Goal: Task Accomplishment & Management: Manage account settings

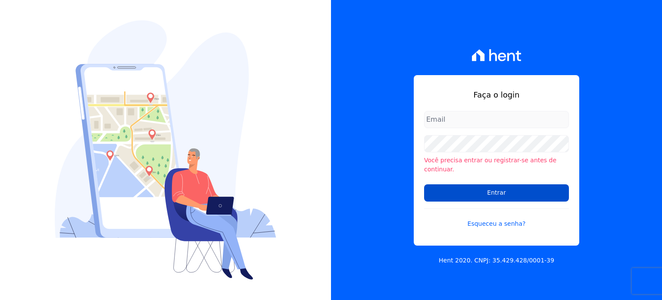
type input "[PERSON_NAME][EMAIL_ADDRESS][DOMAIN_NAME]"
click at [451, 190] on input "Entrar" at bounding box center [496, 192] width 145 height 17
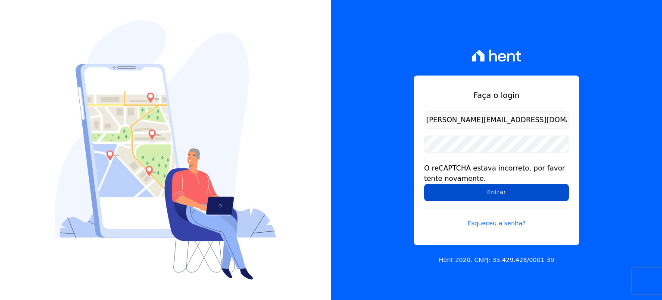
click at [493, 193] on input "Entrar" at bounding box center [496, 192] width 145 height 17
click at [511, 188] on input "Entrar" at bounding box center [496, 192] width 145 height 17
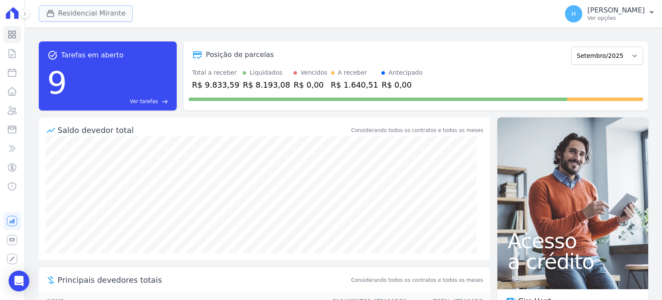
click at [47, 14] on icon "button" at bounding box center [50, 13] width 6 height 6
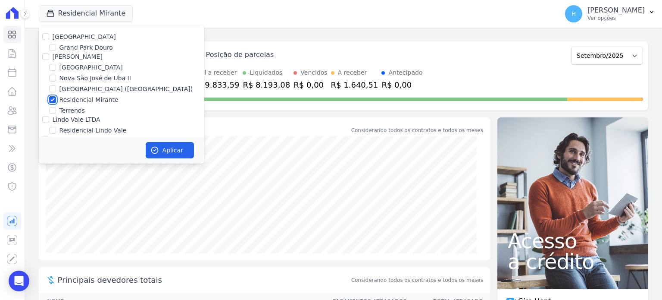
click at [53, 100] on input "Residencial Mirante" at bounding box center [52, 99] width 7 height 7
checkbox input "false"
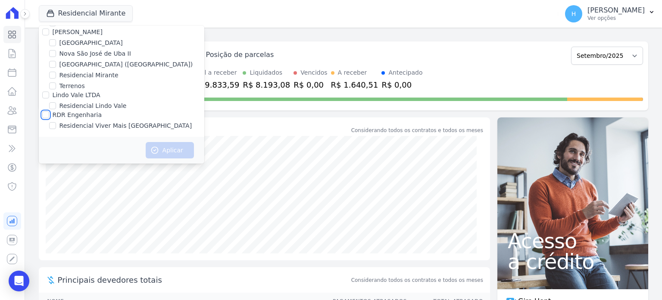
click at [47, 113] on input "RDR Engenharia" at bounding box center [45, 114] width 7 height 7
checkbox input "true"
click at [171, 152] on button "Aplicar" at bounding box center [170, 150] width 48 height 16
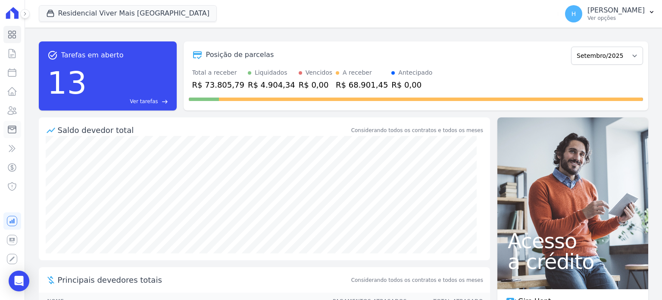
click at [10, 128] on icon at bounding box center [12, 129] width 8 height 7
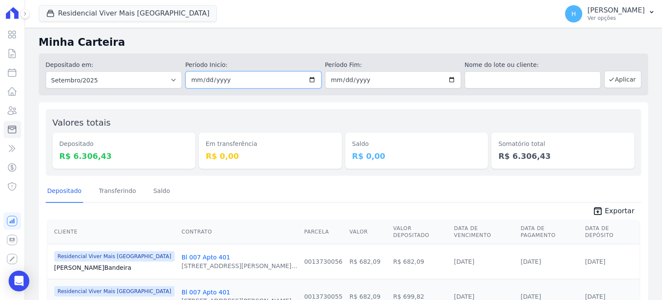
click at [312, 77] on input "2025-09-01" at bounding box center [253, 79] width 136 height 17
type input "[DATE]"
click at [617, 84] on button "Aplicar" at bounding box center [622, 79] width 37 height 17
click at [611, 213] on span "Exportar" at bounding box center [620, 211] width 30 height 10
click at [638, 17] on p "Ver opções" at bounding box center [615, 18] width 57 height 7
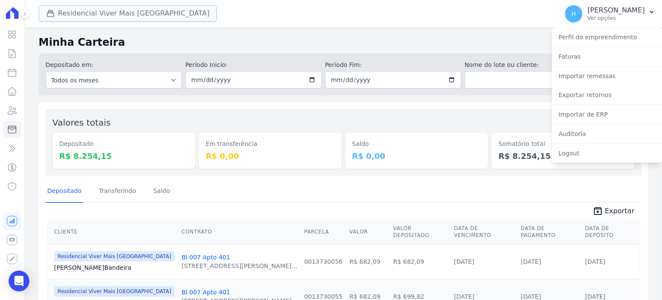
click at [61, 12] on button "Residencial Viver Mais [GEOGRAPHIC_DATA]" at bounding box center [128, 13] width 178 height 16
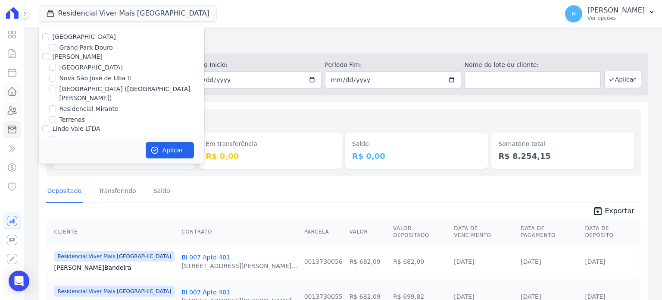
drag, startPoint x: 12, startPoint y: 112, endPoint x: 19, endPoint y: 96, distance: 17.0
click at [12, 112] on icon at bounding box center [12, 110] width 10 height 10
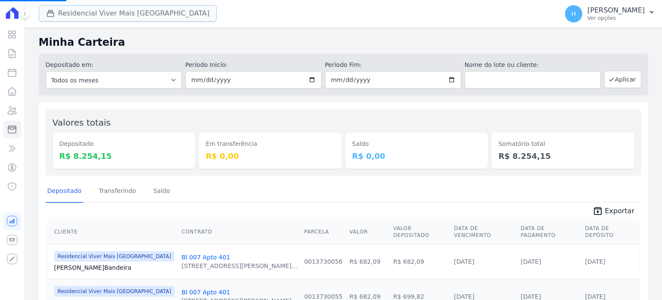
click at [93, 13] on button "Residencial Viver Mais [GEOGRAPHIC_DATA]" at bounding box center [128, 13] width 178 height 16
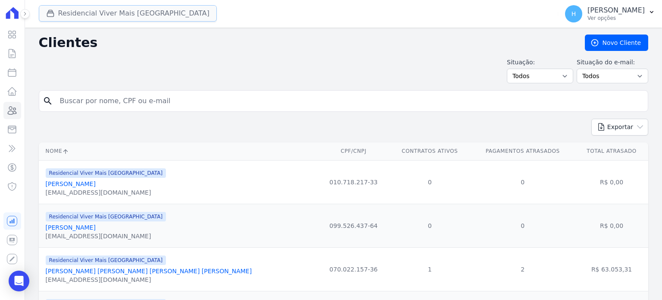
click at [100, 14] on button "Residencial Viver Mais [GEOGRAPHIC_DATA]" at bounding box center [128, 13] width 178 height 16
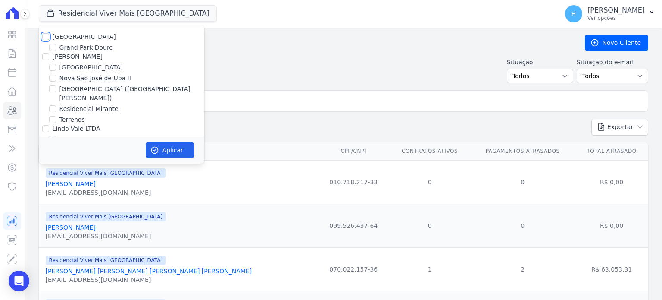
drag, startPoint x: 46, startPoint y: 37, endPoint x: 48, endPoint y: 44, distance: 7.9
click at [46, 37] on input "[GEOGRAPHIC_DATA]" at bounding box center [45, 36] width 7 height 7
checkbox input "true"
click at [45, 58] on input "[PERSON_NAME]" at bounding box center [45, 56] width 7 height 7
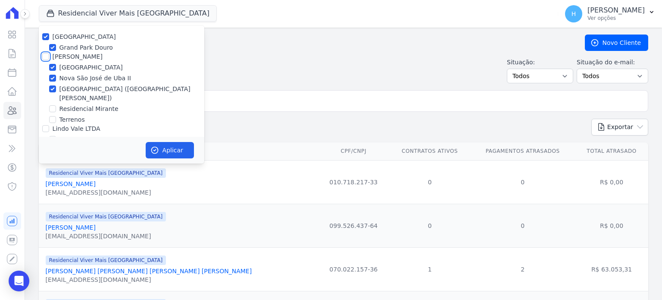
checkbox input "true"
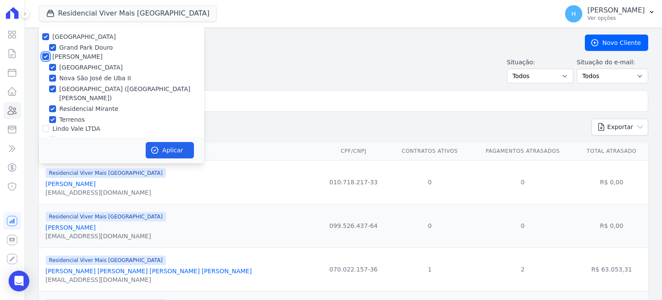
checkbox input "true"
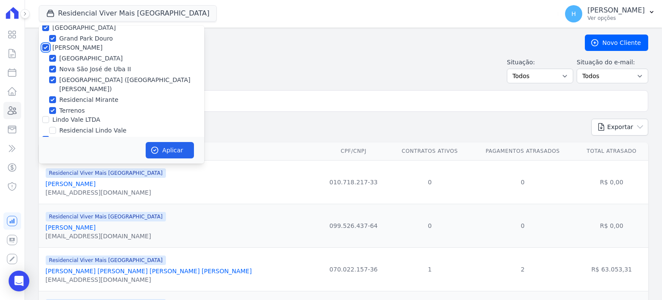
scroll to position [25, 0]
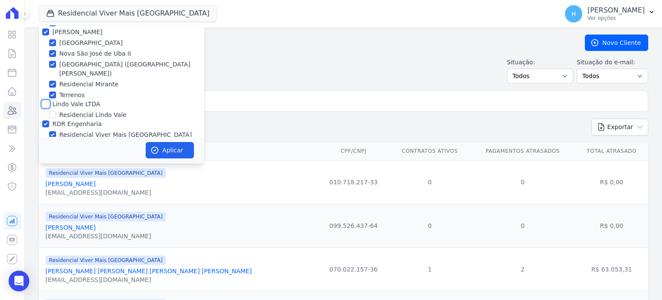
click at [47, 100] on input "Lindo Vale LTDA" at bounding box center [45, 103] width 7 height 7
checkbox input "true"
click at [167, 149] on button "Aplicar" at bounding box center [170, 150] width 48 height 16
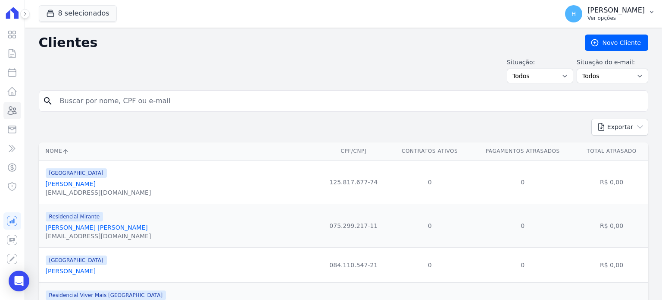
click at [640, 17] on p "Ver opções" at bounding box center [615, 18] width 57 height 7
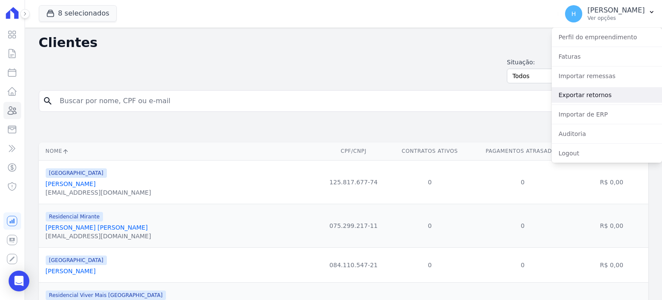
click at [605, 90] on link "Exportar retornos" at bounding box center [607, 95] width 110 height 16
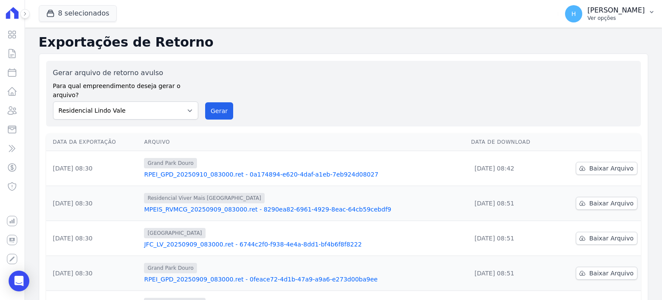
drag, startPoint x: 643, startPoint y: 14, endPoint x: 646, endPoint y: 22, distance: 8.7
click at [643, 15] on div "[PERSON_NAME] Ver opções" at bounding box center [615, 14] width 57 height 16
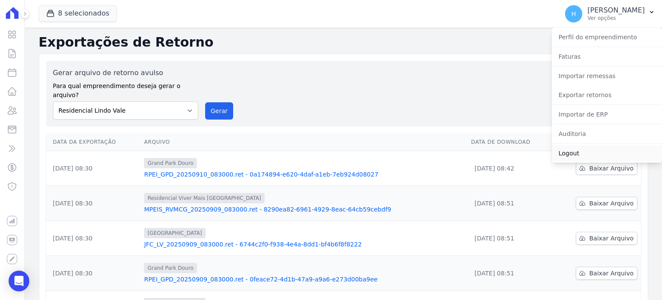
click at [578, 151] on link "Logout" at bounding box center [607, 153] width 110 height 16
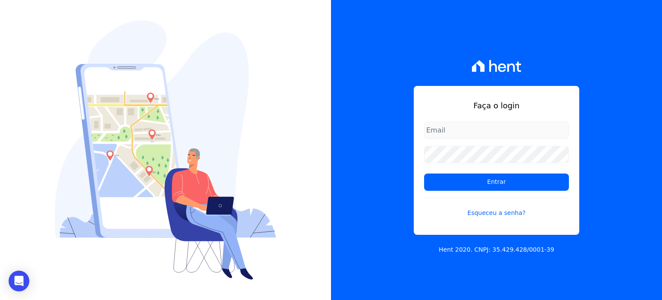
type input "[PERSON_NAME][EMAIL_ADDRESS][DOMAIN_NAME]"
